Goal: Task Accomplishment & Management: Use online tool/utility

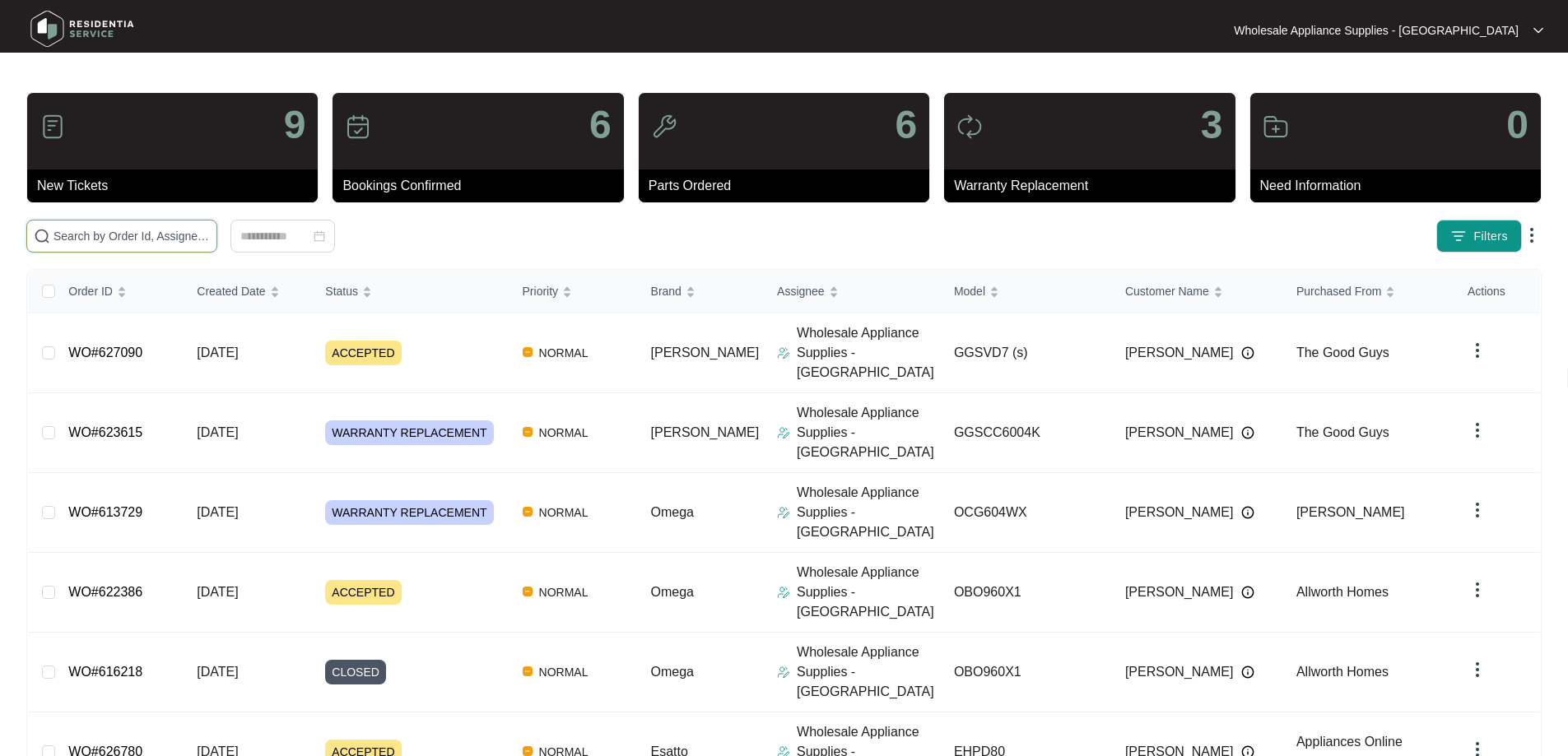
click at [210, 242] on input "text" at bounding box center [132, 236] width 156 height 18
paste input "622386"
type input "622386"
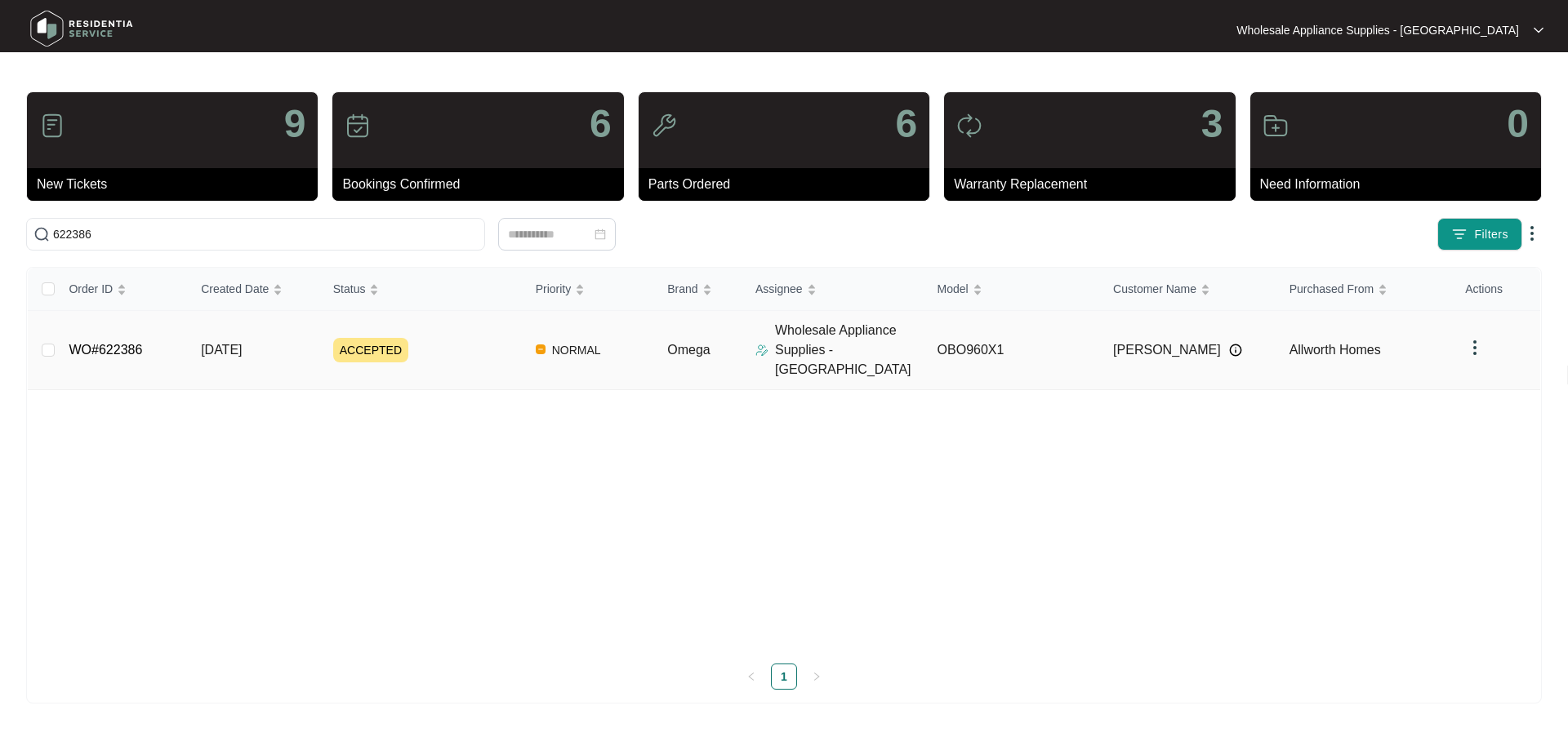
click at [213, 343] on span "[DATE]" at bounding box center [221, 350] width 41 height 14
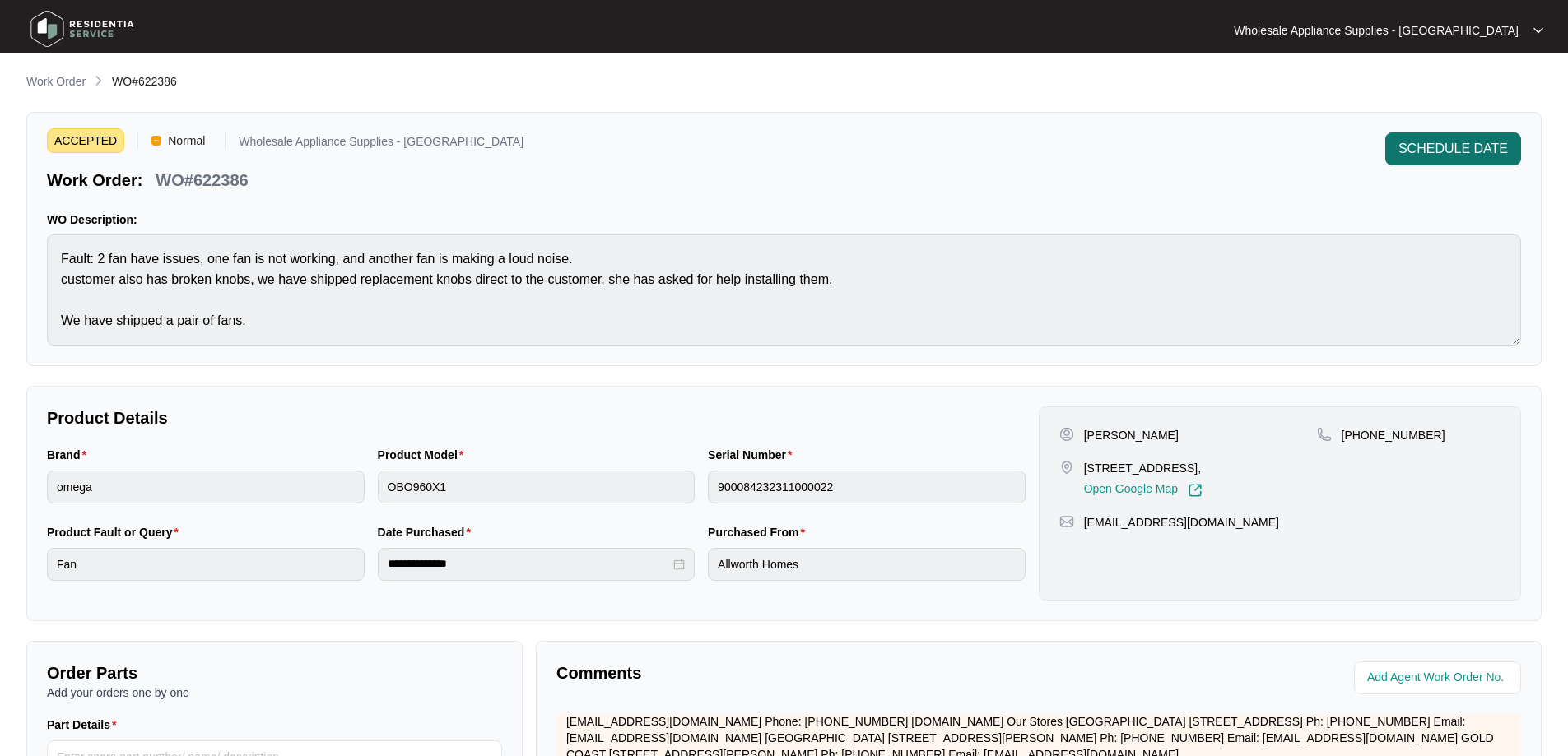
click at [1448, 154] on span "SCHEDULE DATE" at bounding box center [1454, 149] width 110 height 20
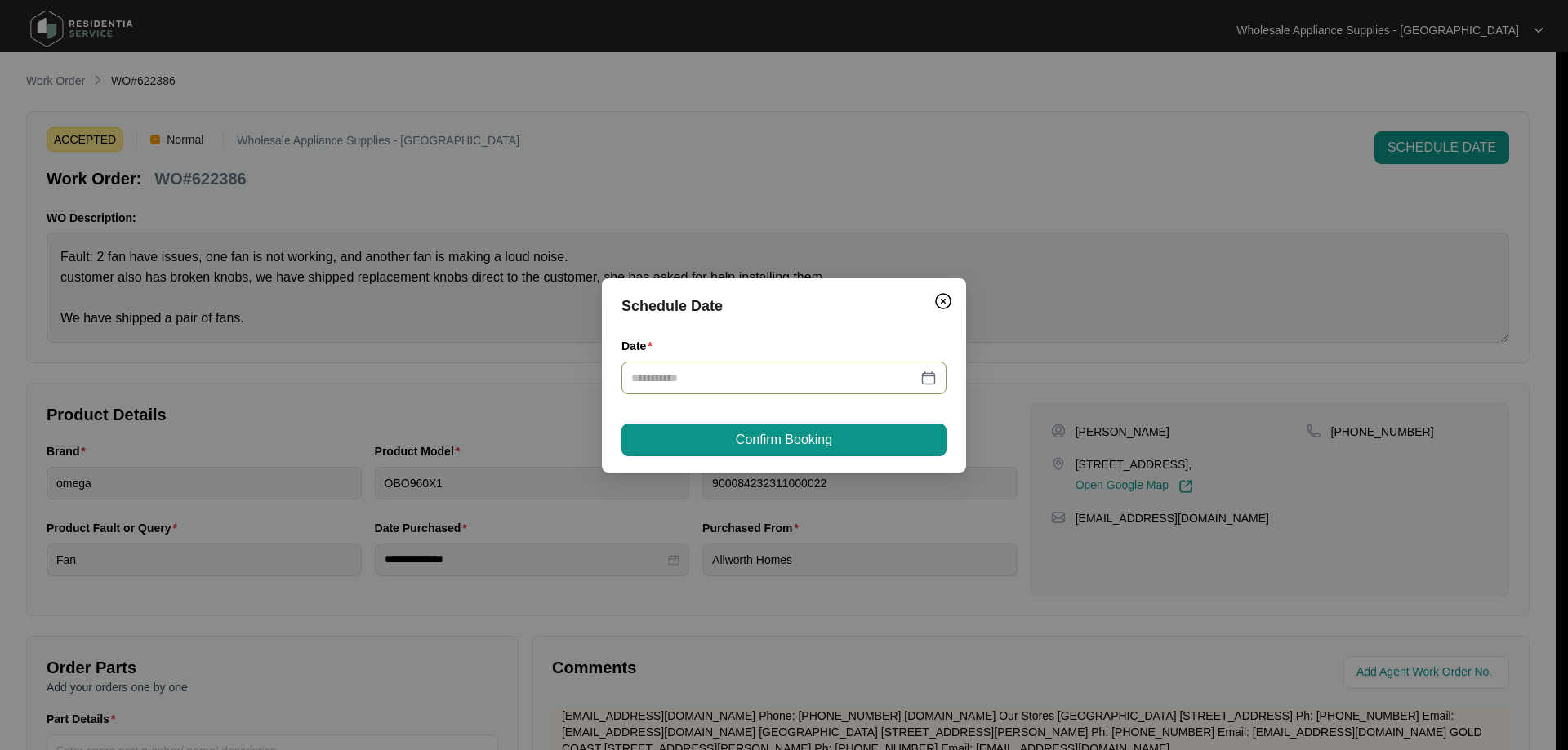
click at [777, 381] on input "Date" at bounding box center [774, 378] width 286 height 18
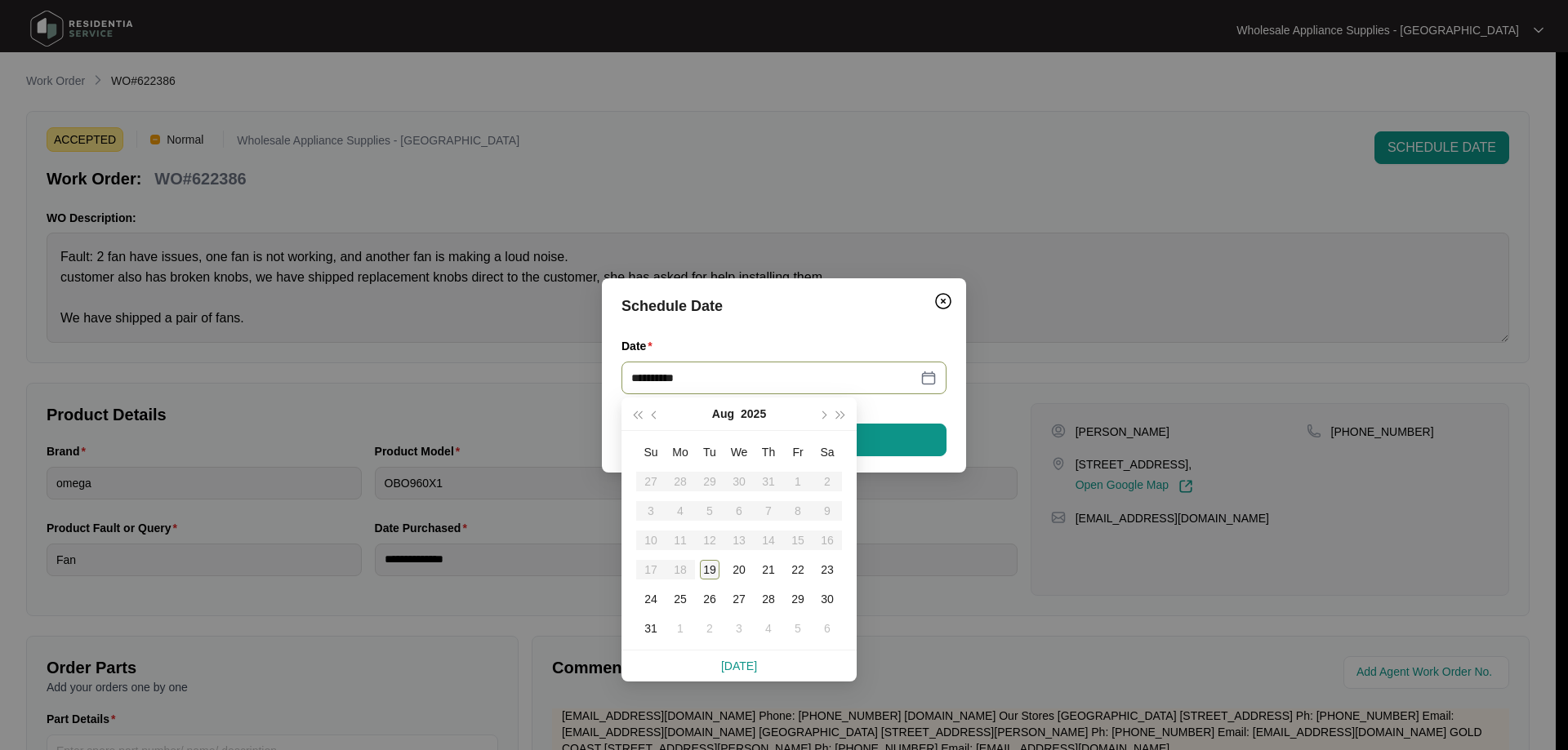
type input "**********"
click at [714, 569] on div "19" at bounding box center [710, 570] width 20 height 20
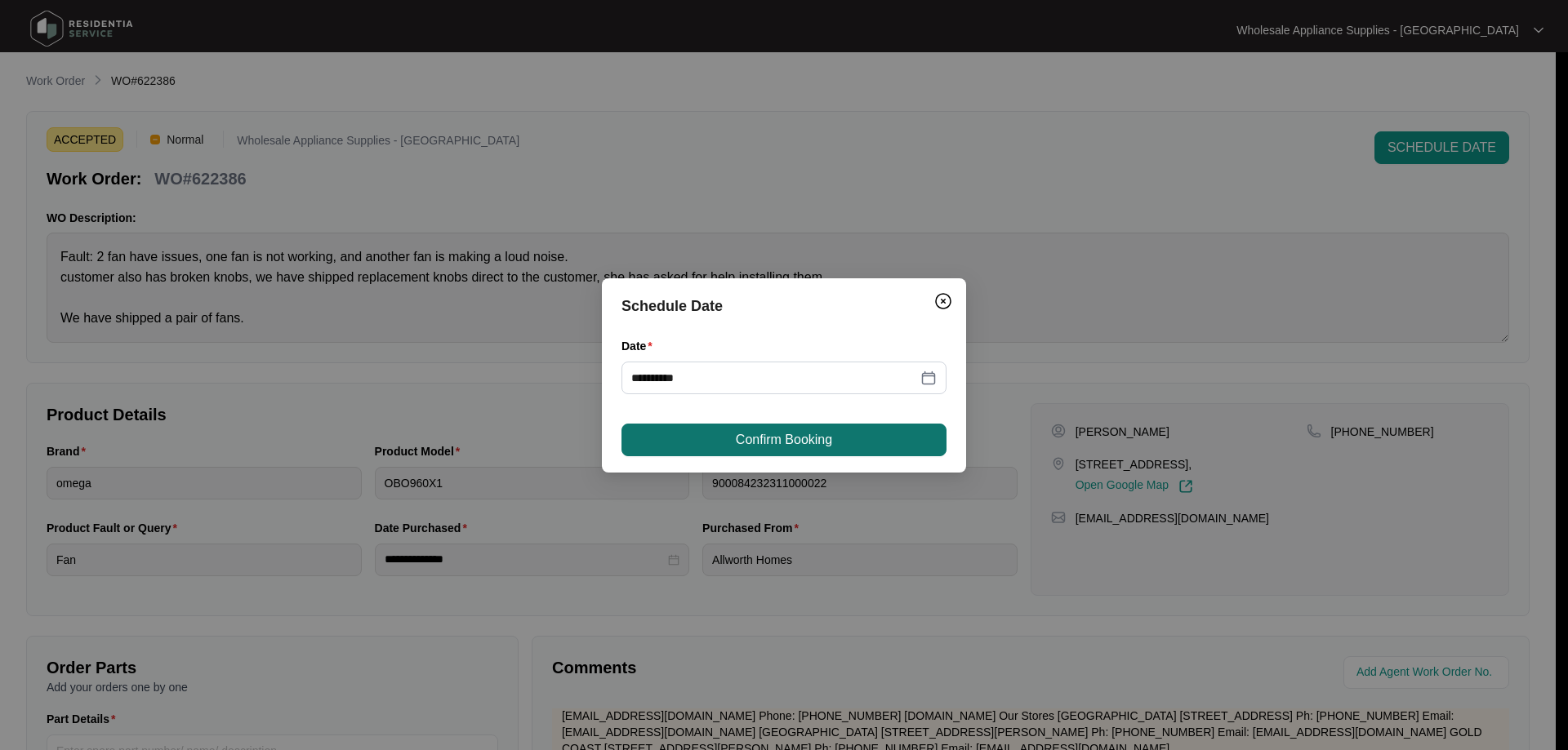
click at [797, 440] on span "Confirm Booking" at bounding box center [784, 440] width 96 height 20
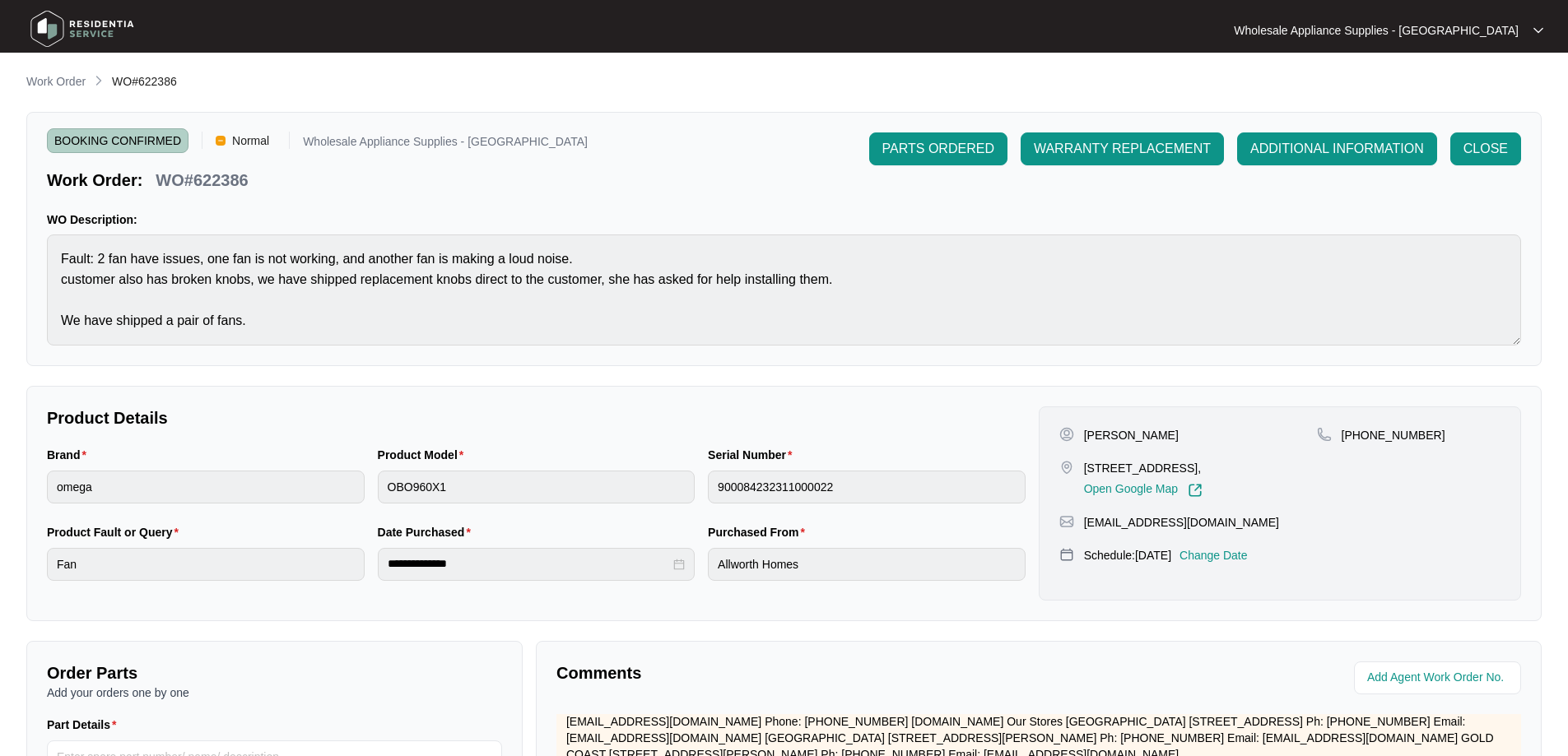
scroll to position [336, 0]
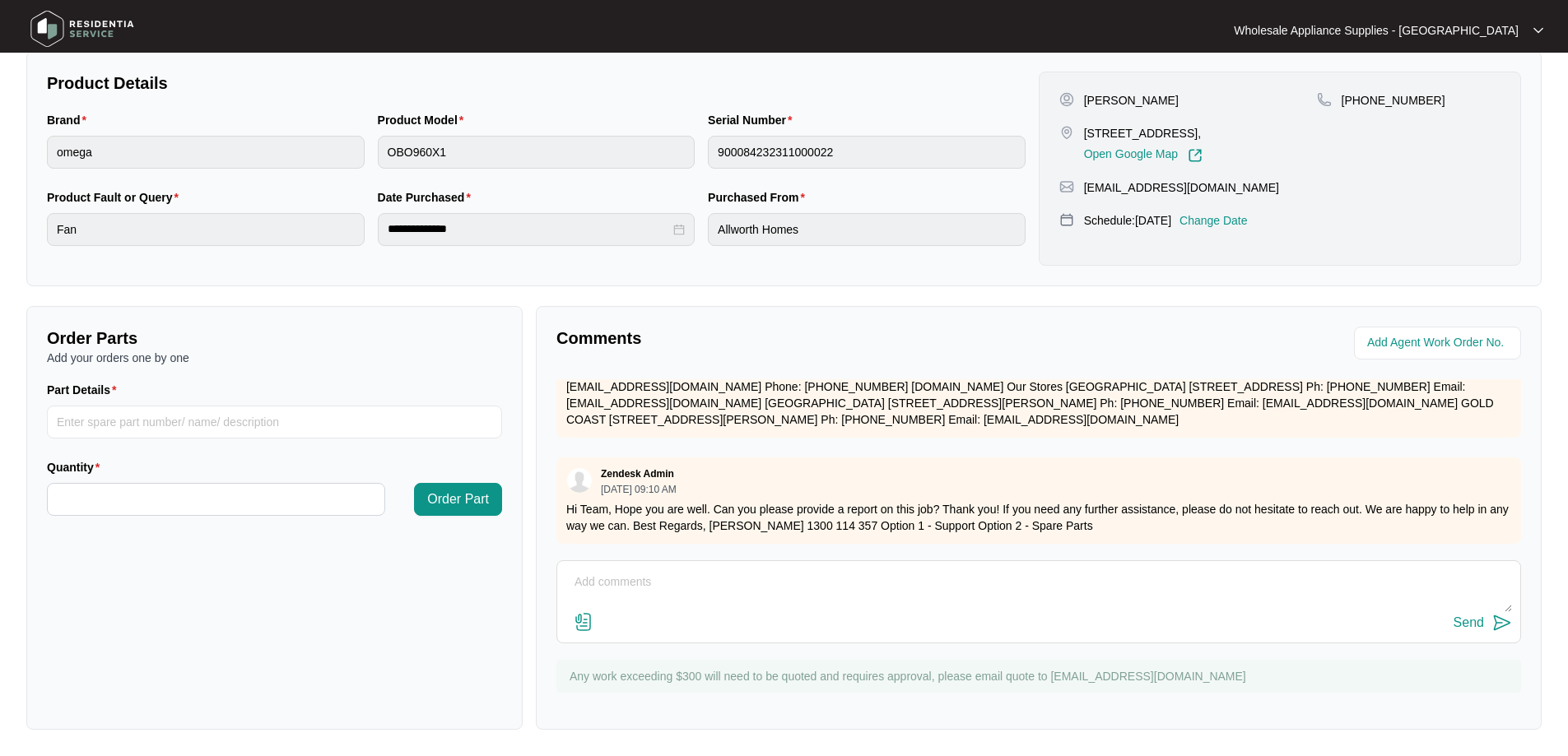
click at [703, 579] on textarea at bounding box center [1038, 591] width 947 height 43
paste textarea "Hi Team, Can I have the following sent to [STREET_ADDRESS]"
click at [720, 606] on textarea "Hi Team, Can I have the following sent to [STREET_ADDRESS] 1 x" at bounding box center [1038, 591] width 947 height 43
paste textarea "SP12979 SWITCH COMUTATOR"
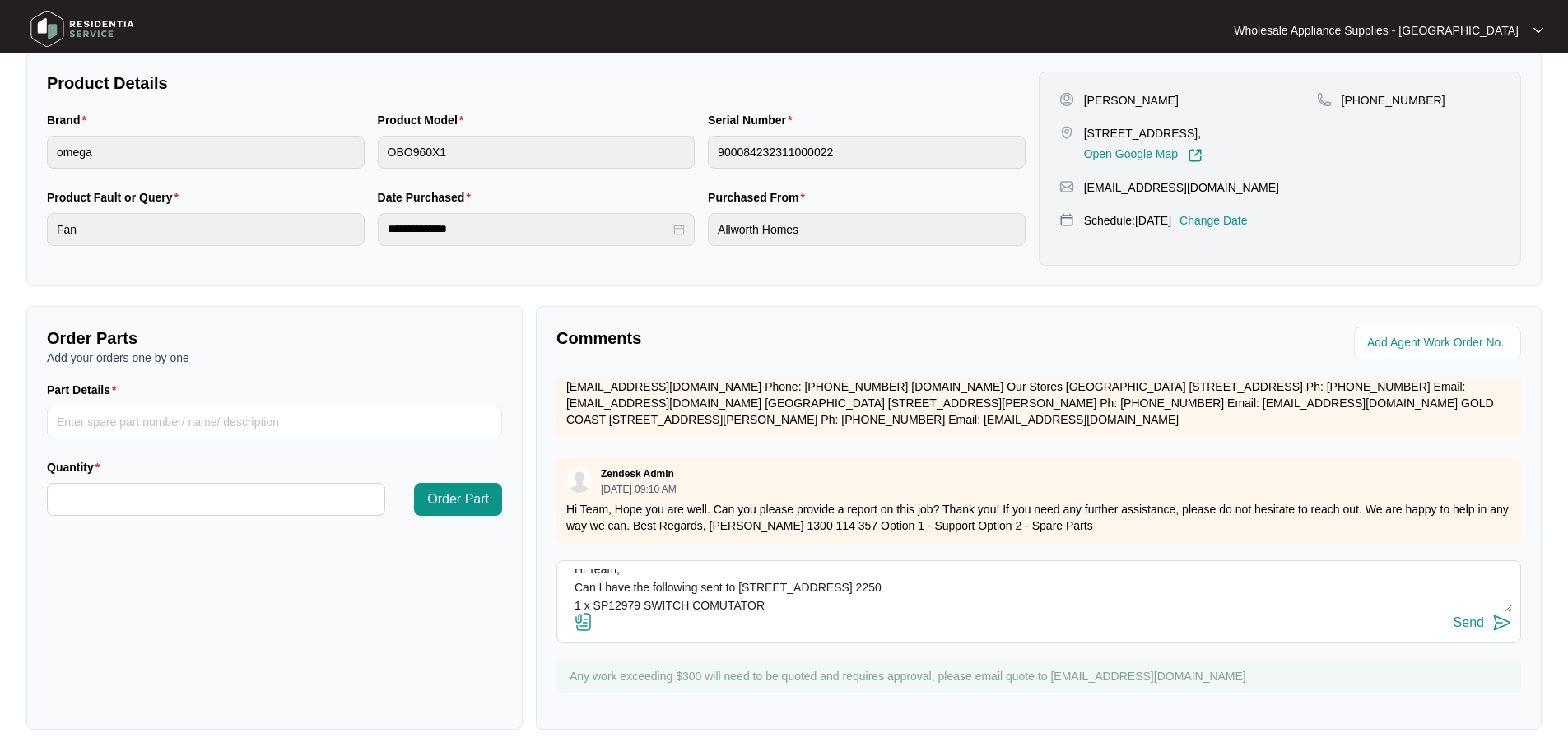
click at [647, 604] on textarea "Hi Team, Can I have the following sent to [STREET_ADDRESS] 2250 1 x SP12979 SWI…" at bounding box center [1038, 591] width 947 height 43
click at [729, 605] on textarea "Hi Team, Can I have the following sent to [STREET_ADDRESS] 2250 1 x SP12979 - S…" at bounding box center [1038, 591] width 947 height 43
click at [819, 609] on textarea "Hi Team, Can I have the following sent to [STREET_ADDRESS] 2250 1 x SP12979 - S…" at bounding box center [1038, 591] width 947 height 43
paste textarea "SP18502 TERM. CAPILER 50-280C 14MM"
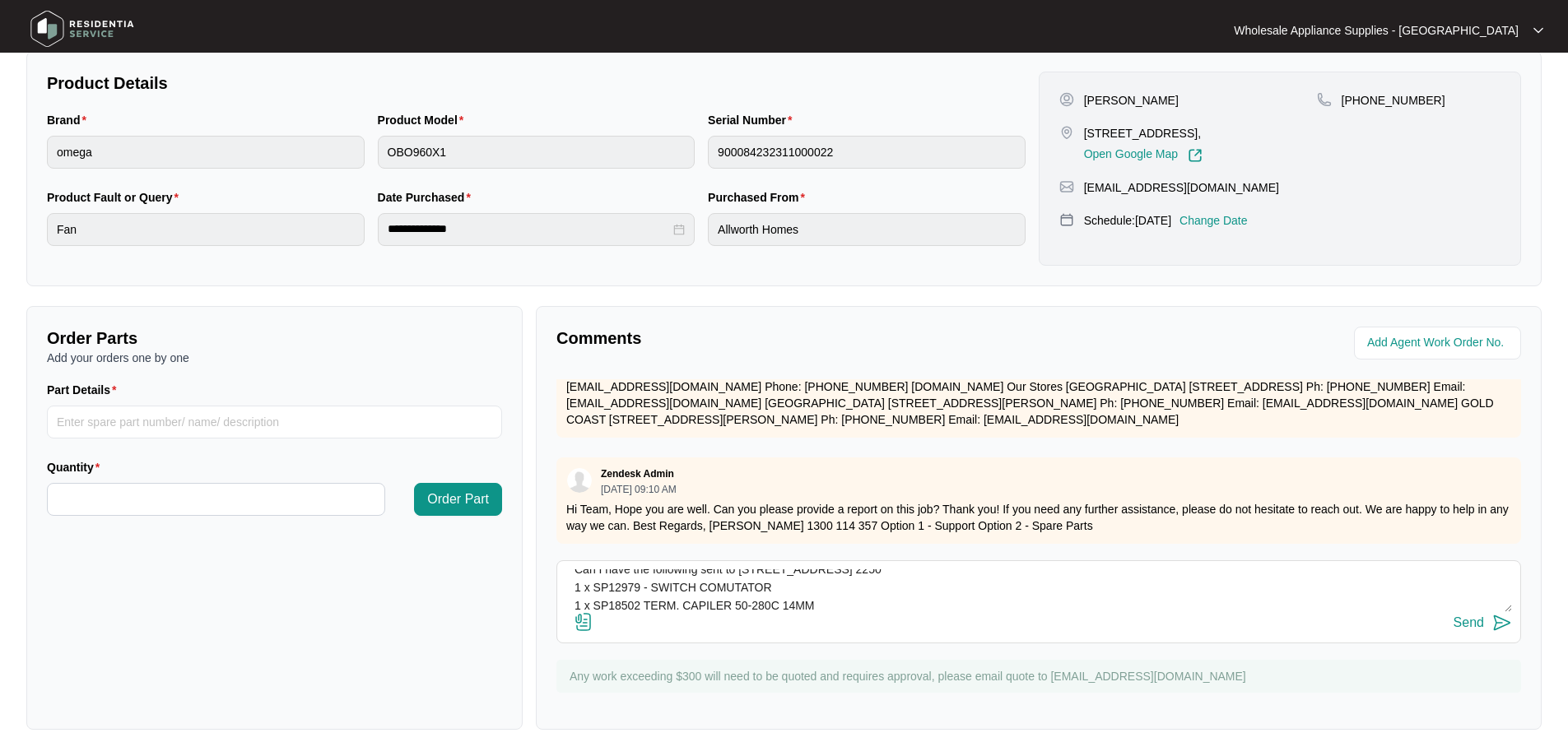
click at [898, 603] on textarea "Hi Team, Can I have the following sent to [STREET_ADDRESS] 2250 1 x SP12979 - S…" at bounding box center [1038, 591] width 947 height 43
paste textarea "SP18485 PLASTIC KNOB"
type textarea "Hi Team, Can I have the following sent to [STREET_ADDRESS] 2250 1 x SP12979 - S…"
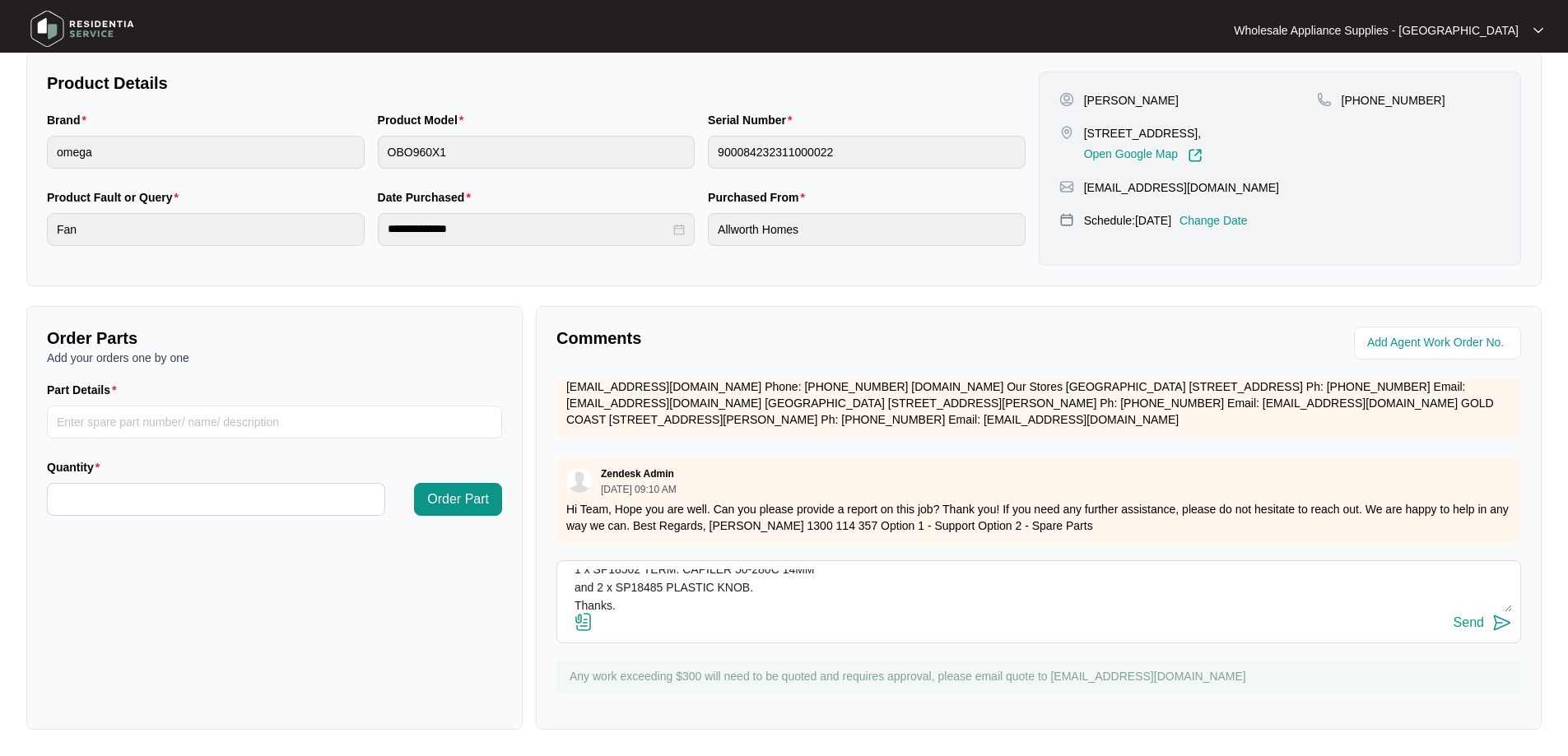
click at [1488, 623] on button "Send" at bounding box center [1483, 624] width 58 height 22
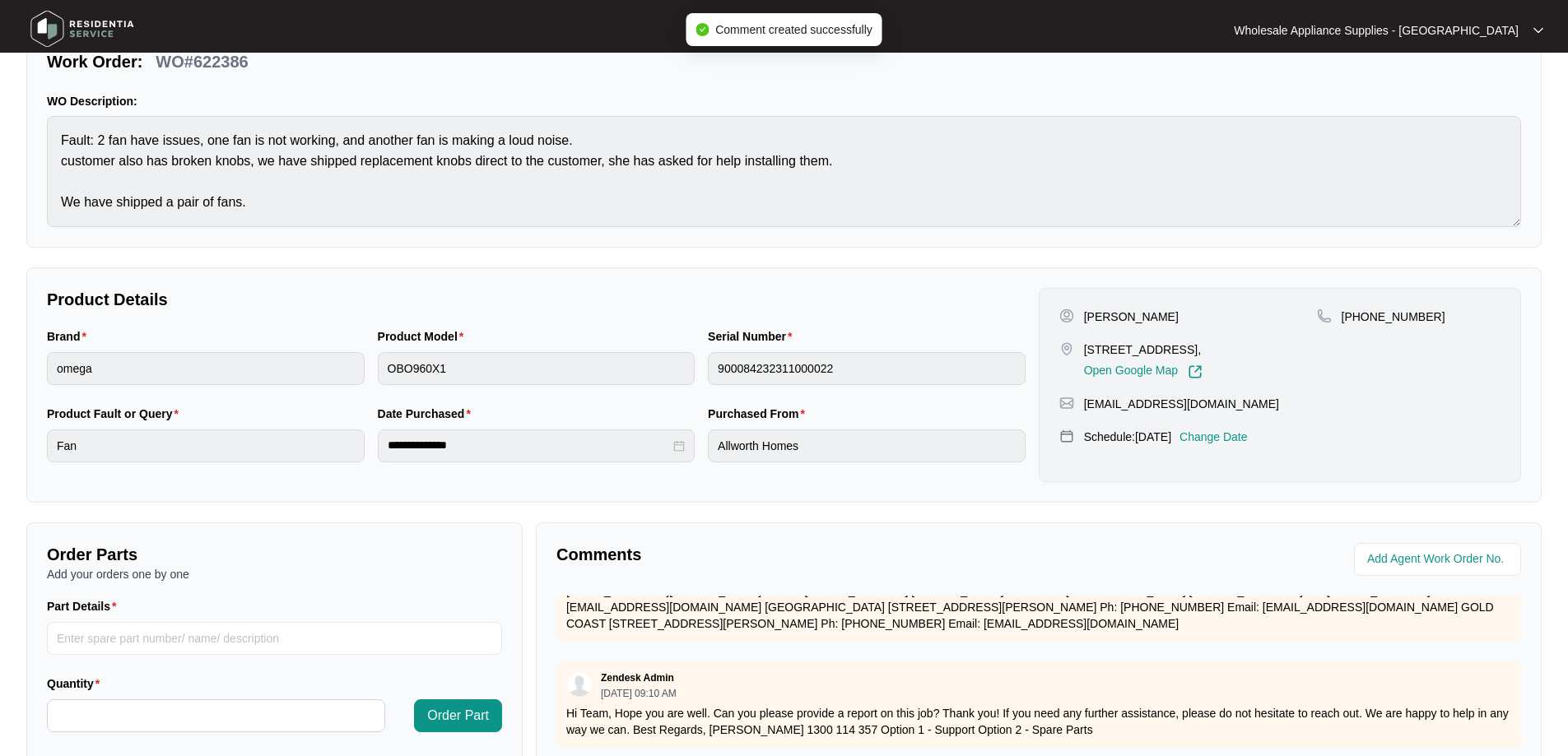
scroll to position [0, 0]
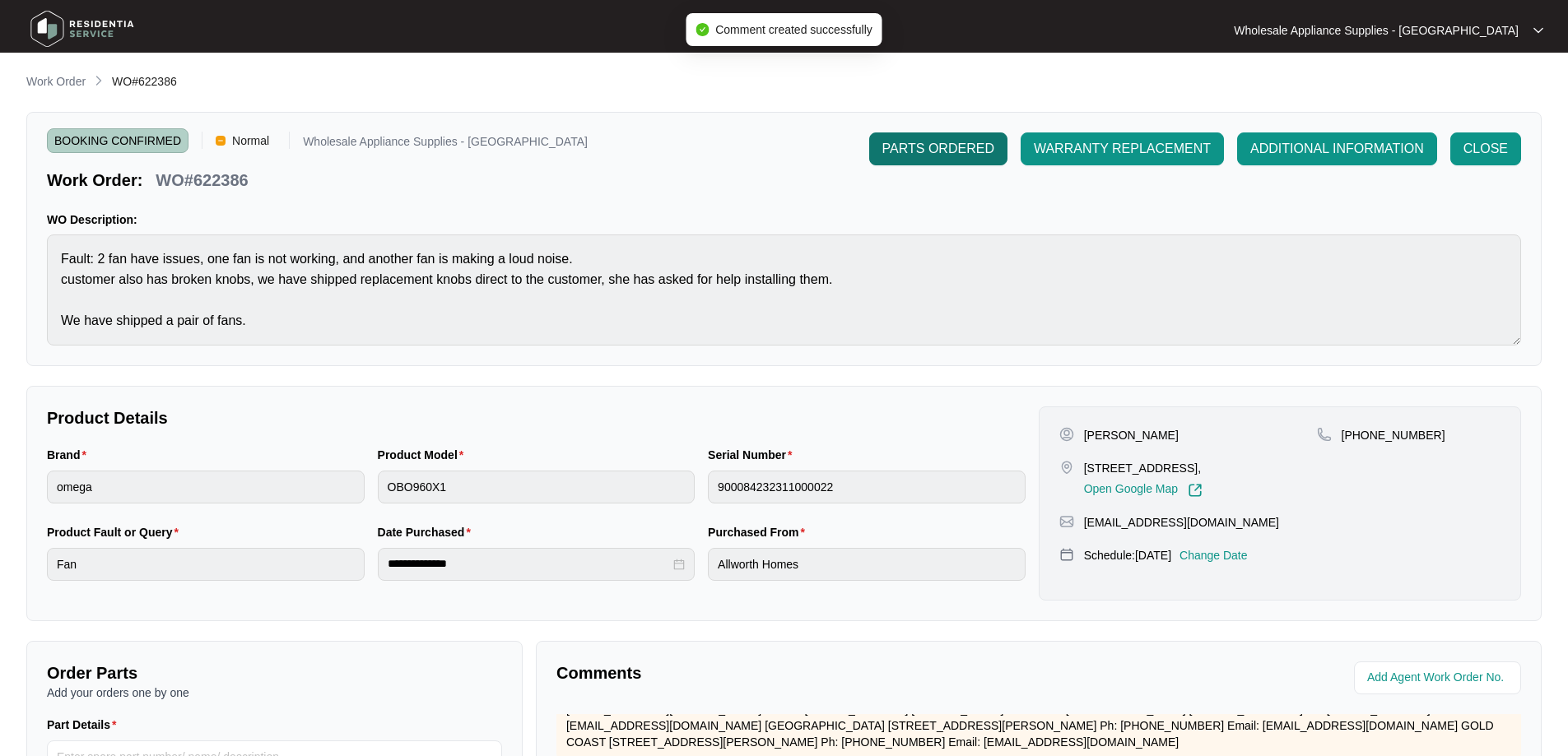
click at [951, 144] on span "PARTS ORDERED" at bounding box center [938, 149] width 112 height 20
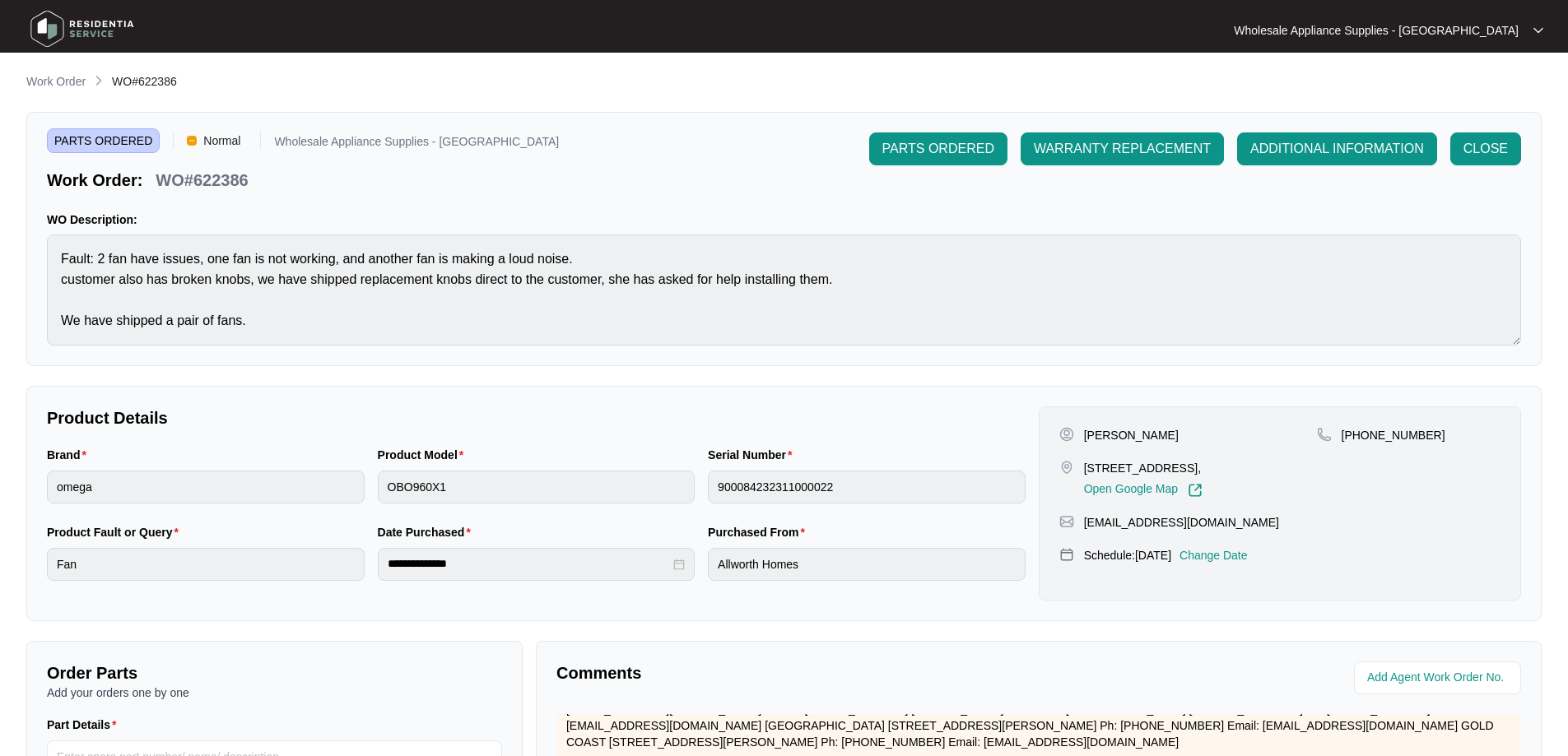
drag, startPoint x: 66, startPoint y: 79, endPoint x: 100, endPoint y: 85, distance: 34.5
click at [66, 79] on p "Work Order" at bounding box center [56, 81] width 59 height 16
